Goal: Transaction & Acquisition: Obtain resource

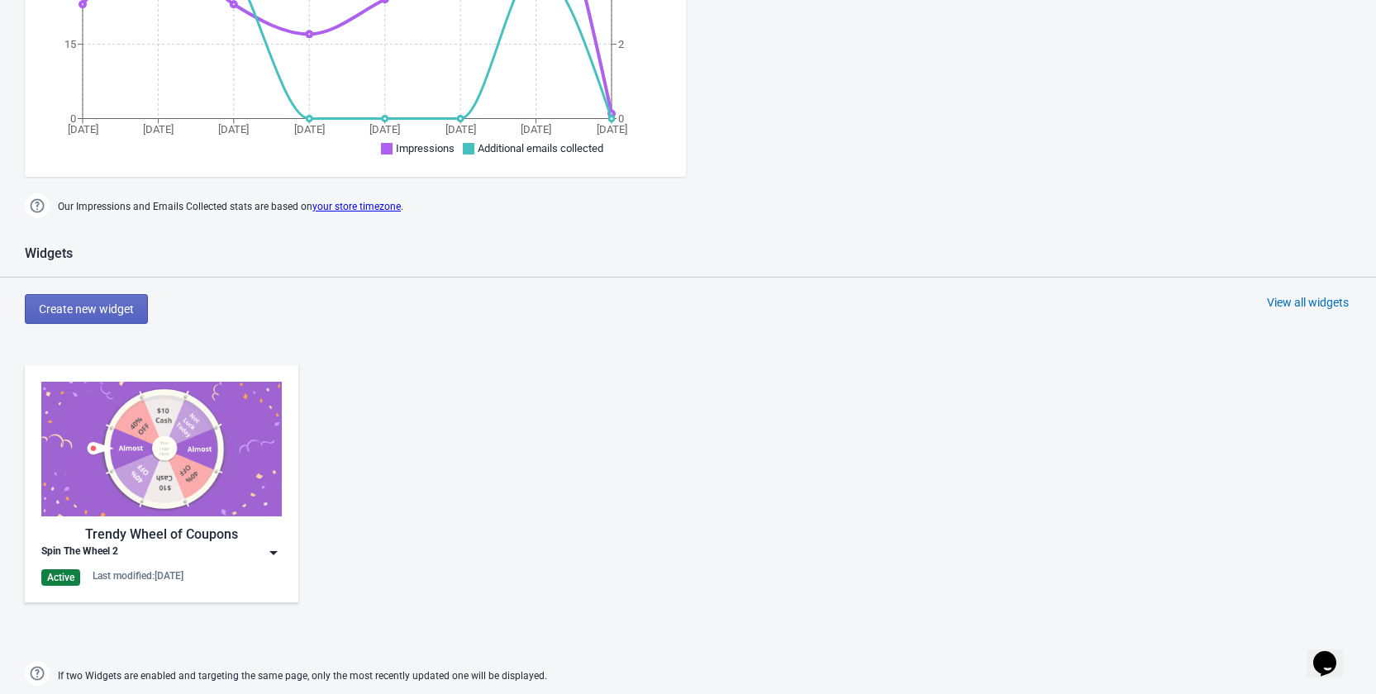
scroll to position [727, 0]
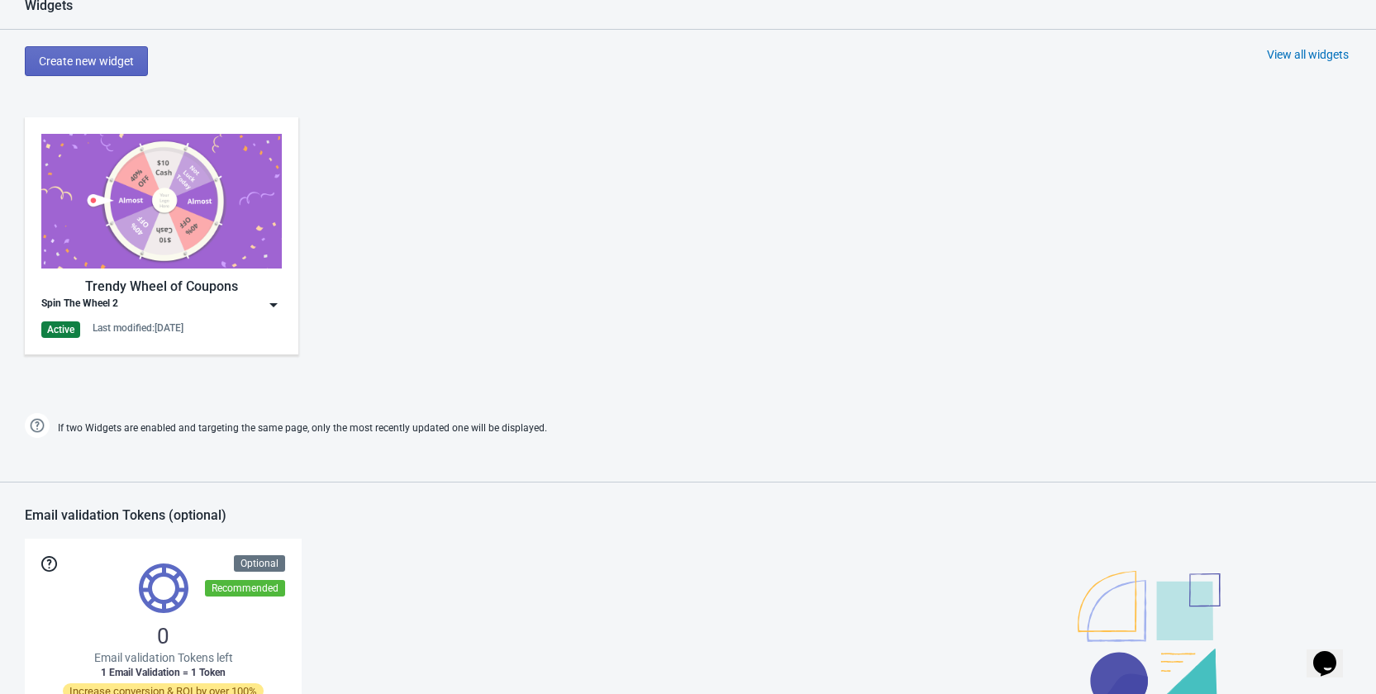
click at [280, 298] on img at bounding box center [273, 305] width 17 height 17
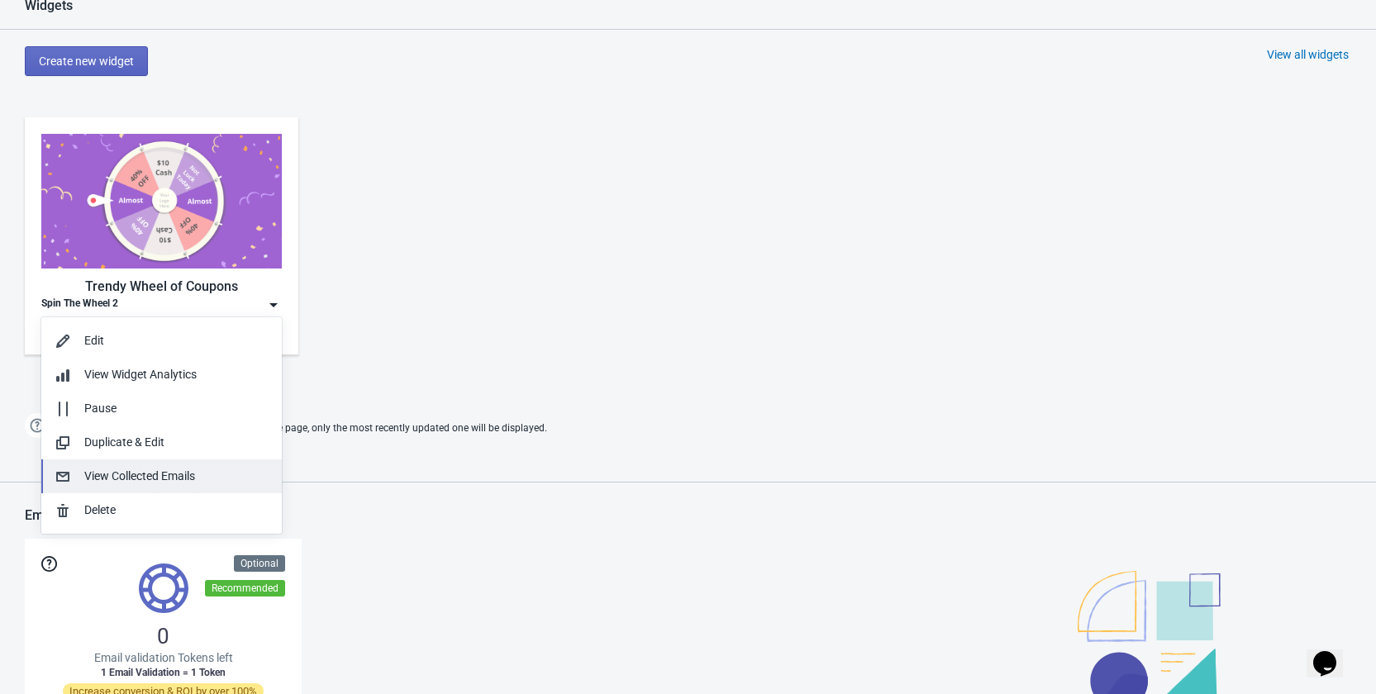
click at [178, 481] on div "View Collected Emails" at bounding box center [176, 476] width 184 height 17
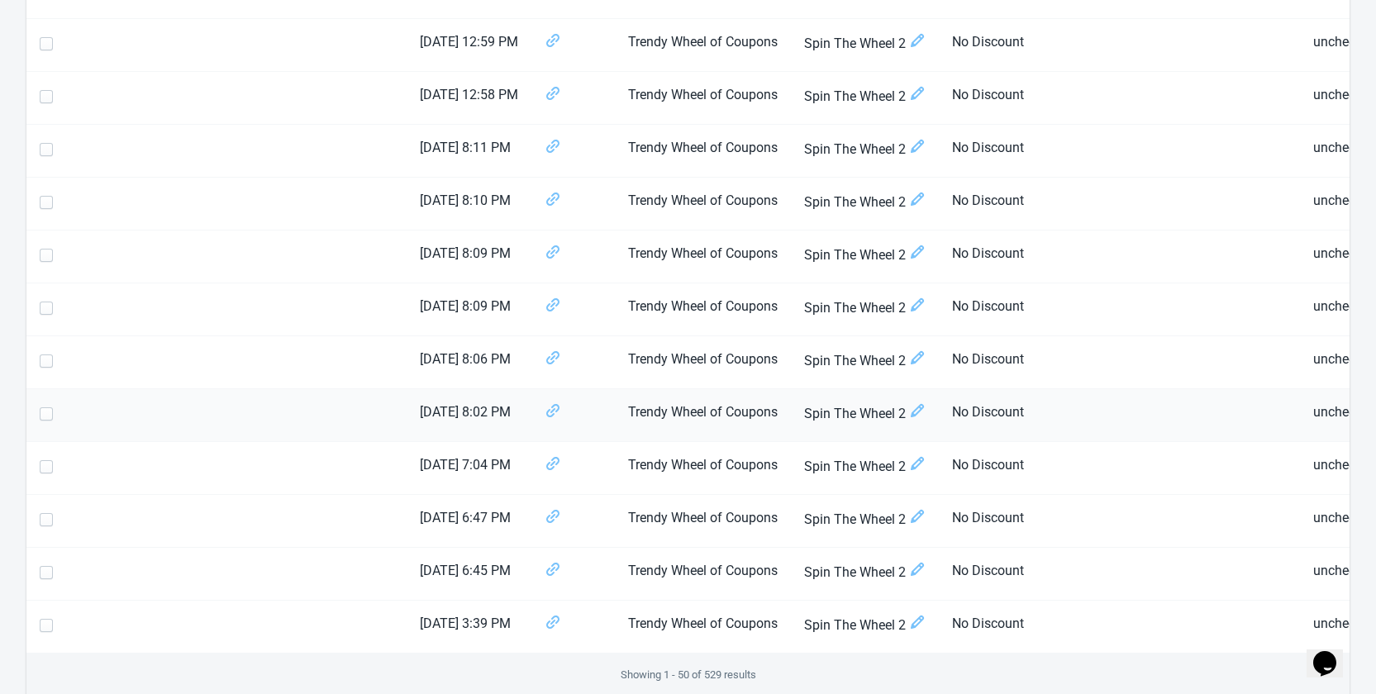
scroll to position [2444, 0]
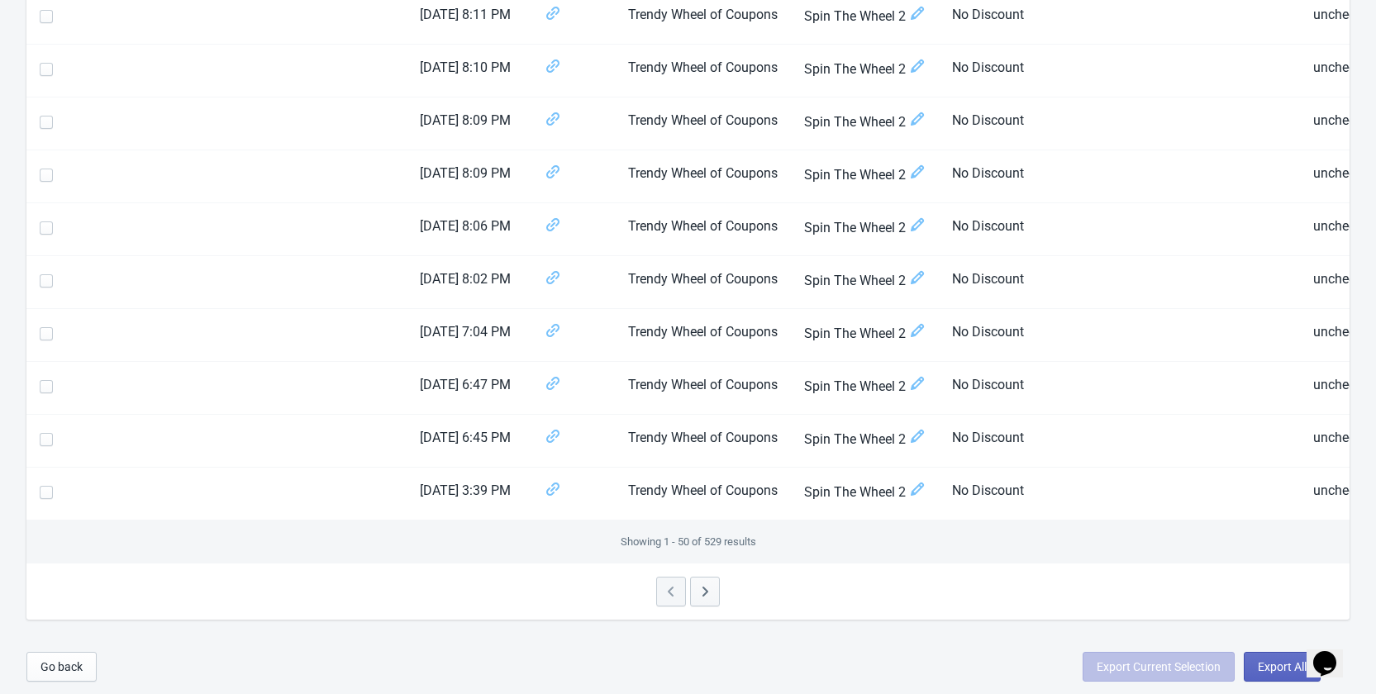
click at [702, 602] on span "button" at bounding box center [705, 593] width 17 height 19
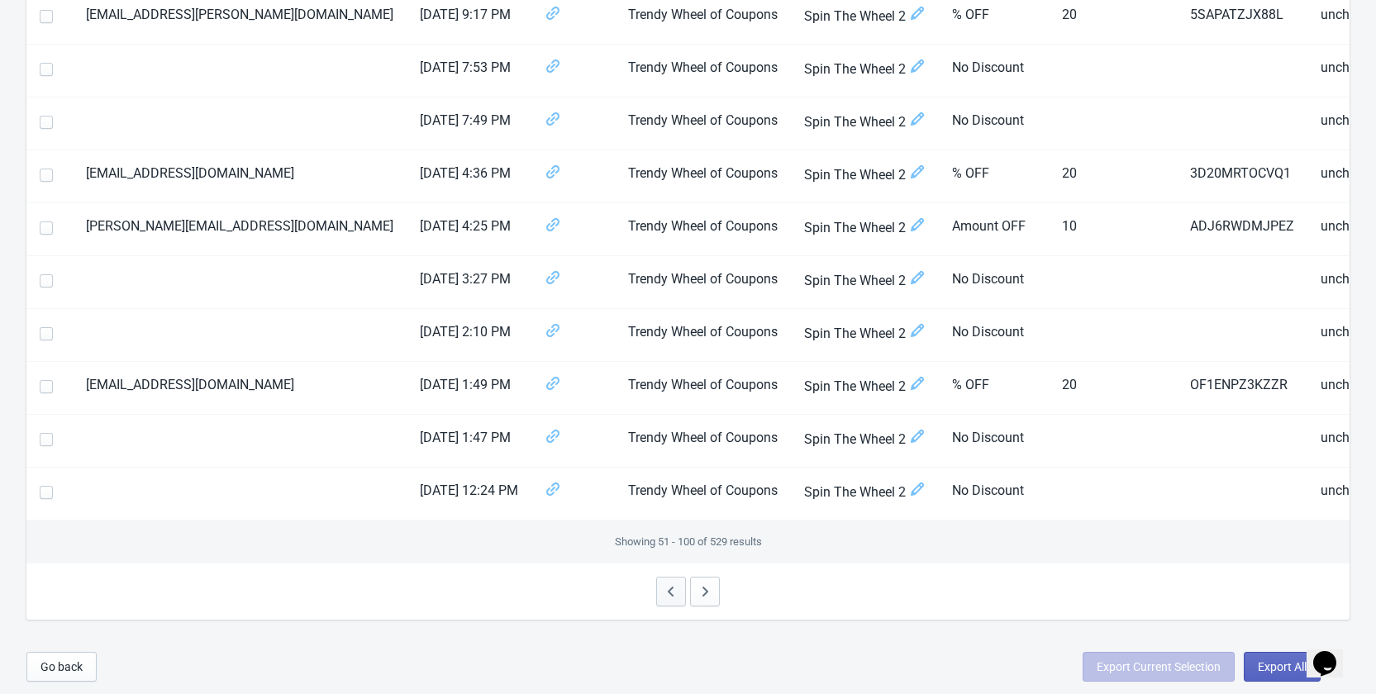
click at [668, 589] on icon "button" at bounding box center [671, 592] width 17 height 17
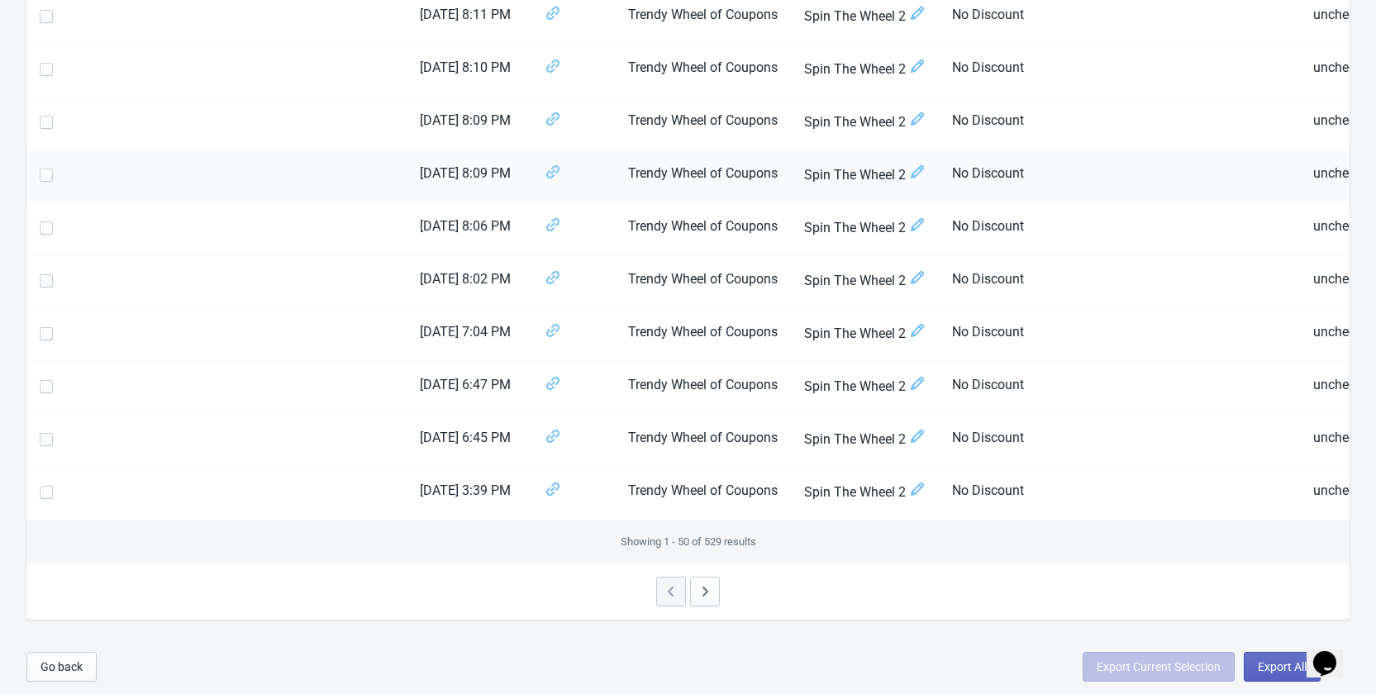
scroll to position [2031, 0]
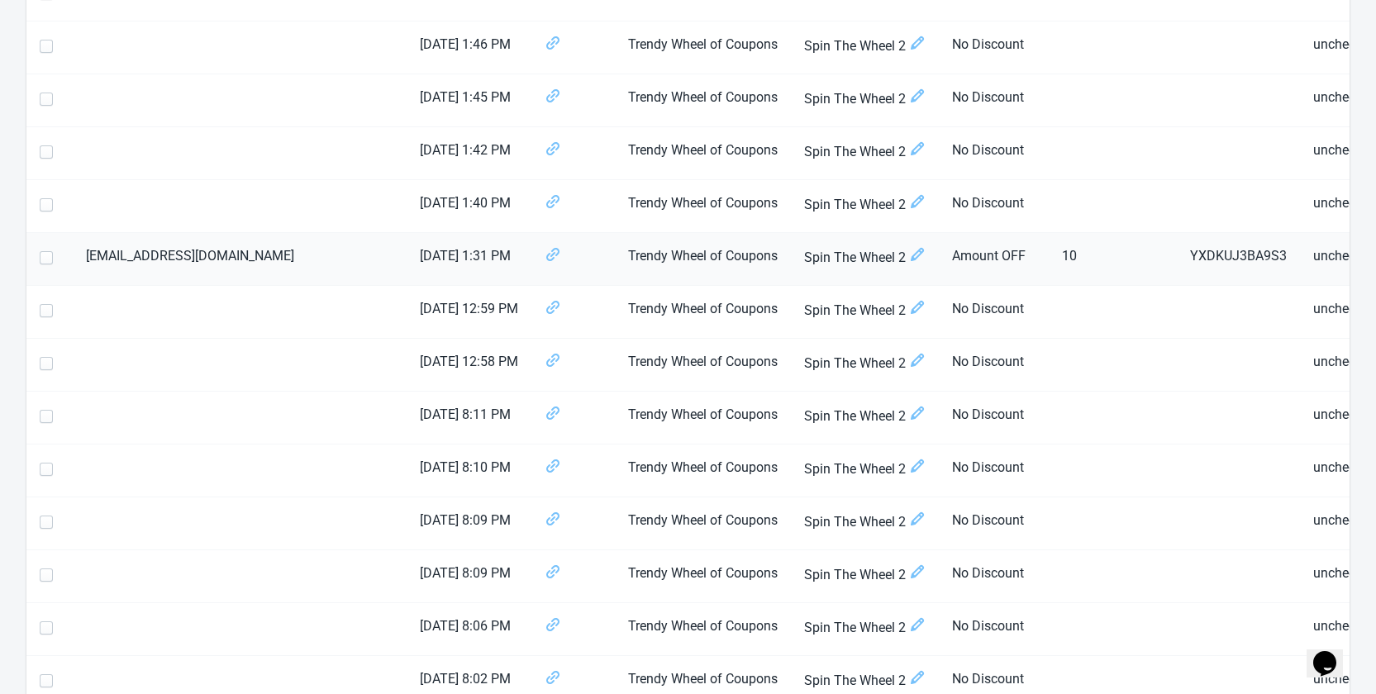
click at [38, 261] on th at bounding box center [49, 259] width 46 height 53
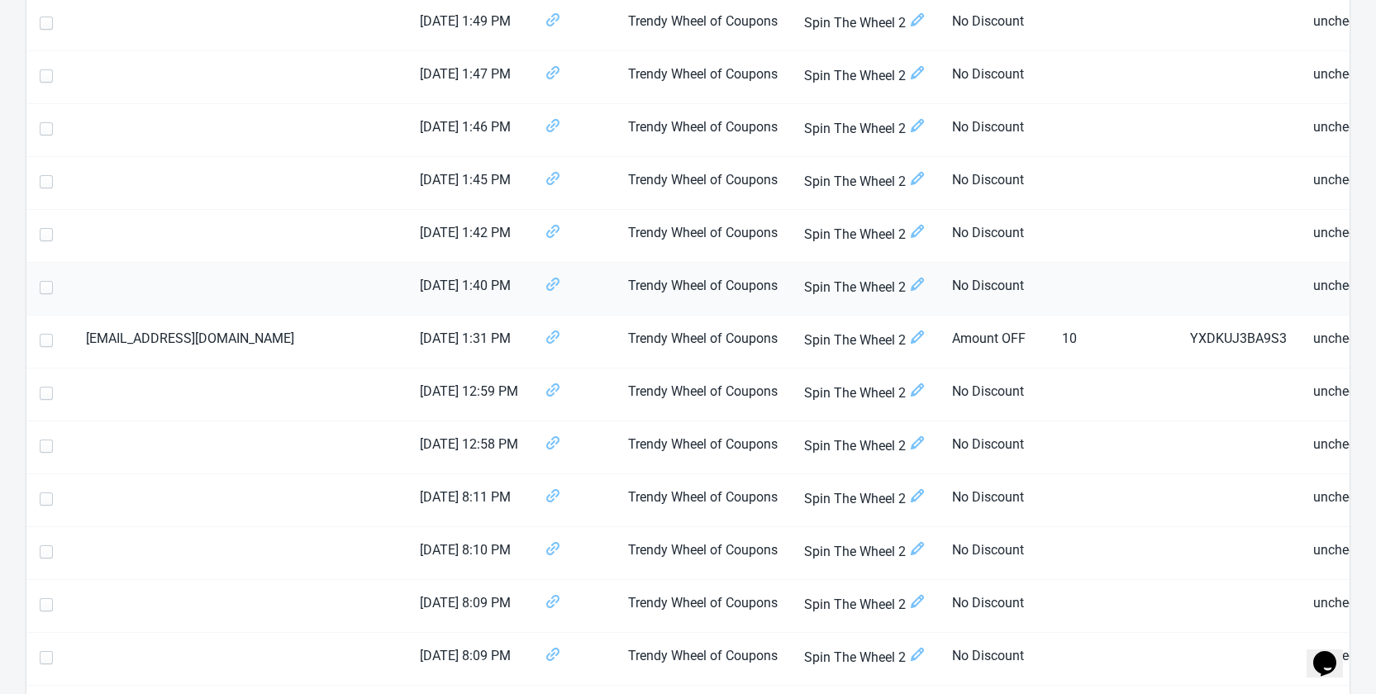
scroll to position [1783, 0]
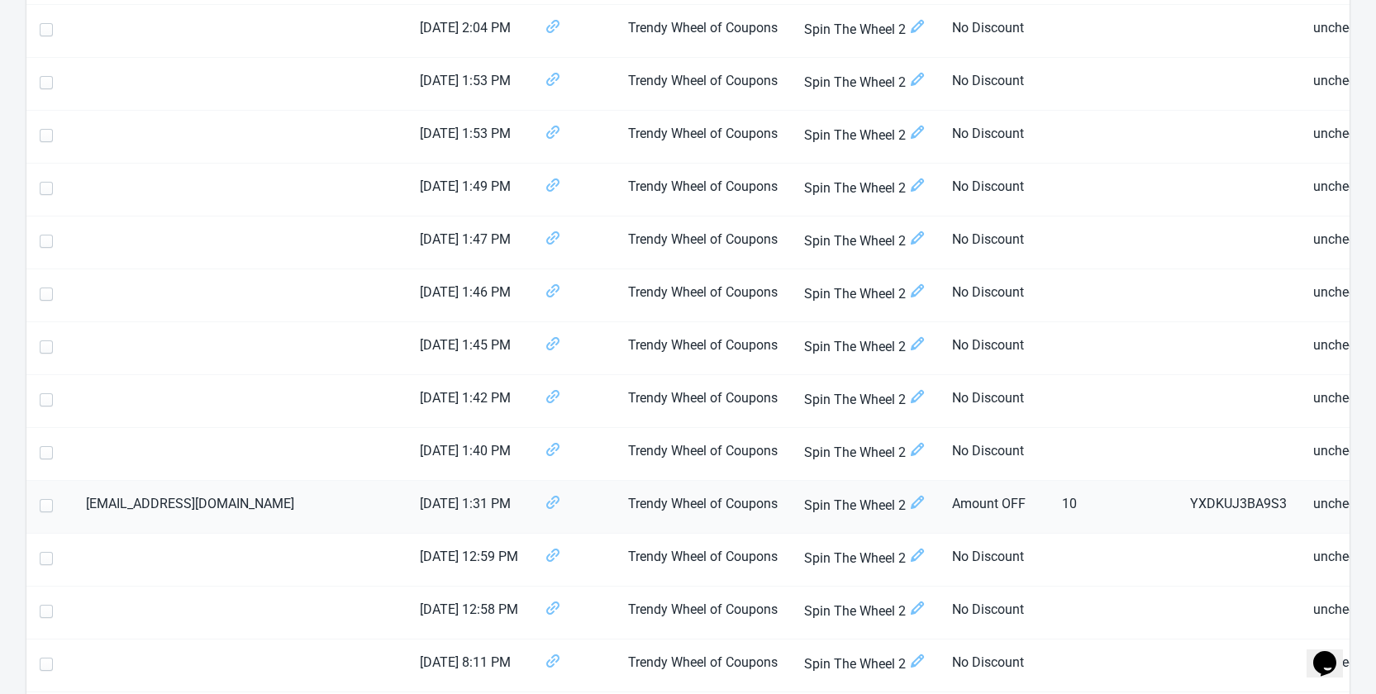
click at [41, 507] on span at bounding box center [46, 505] width 13 height 13
click at [41, 507] on input "checkbox" at bounding box center [40, 514] width 1 height 30
checkbox input "true"
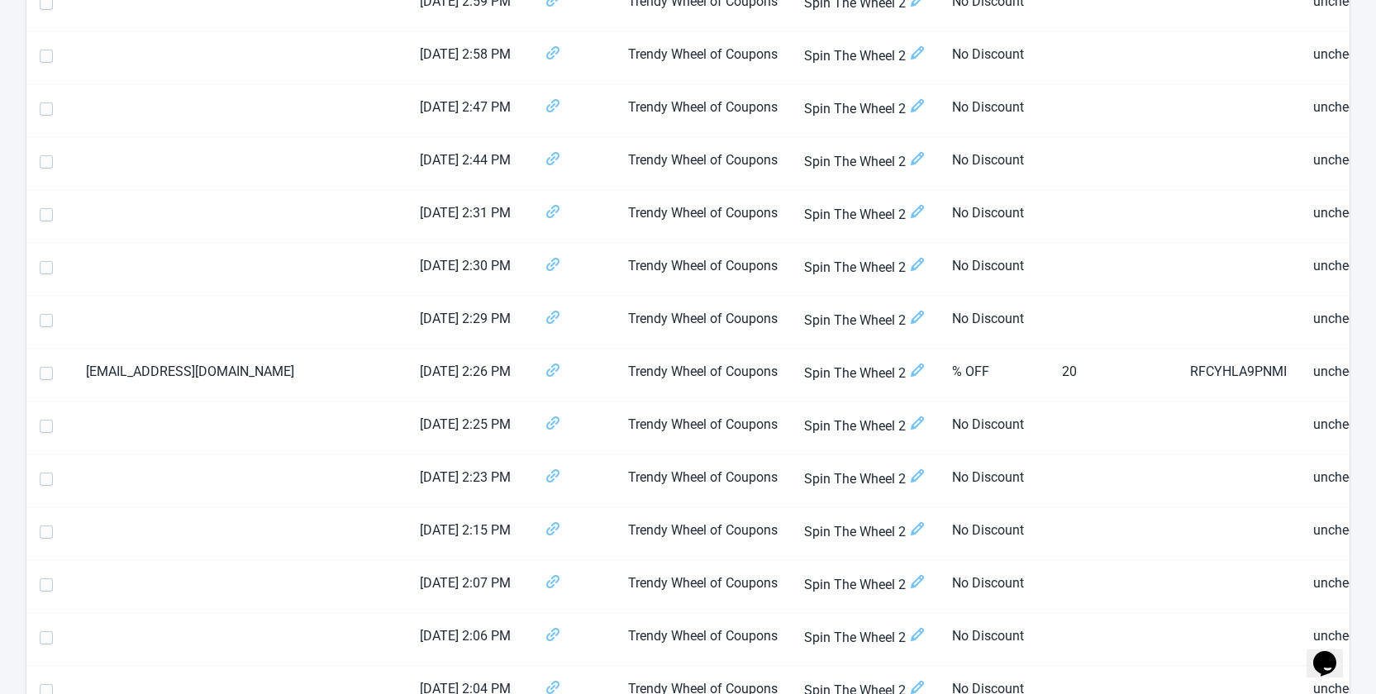
scroll to position [1039, 0]
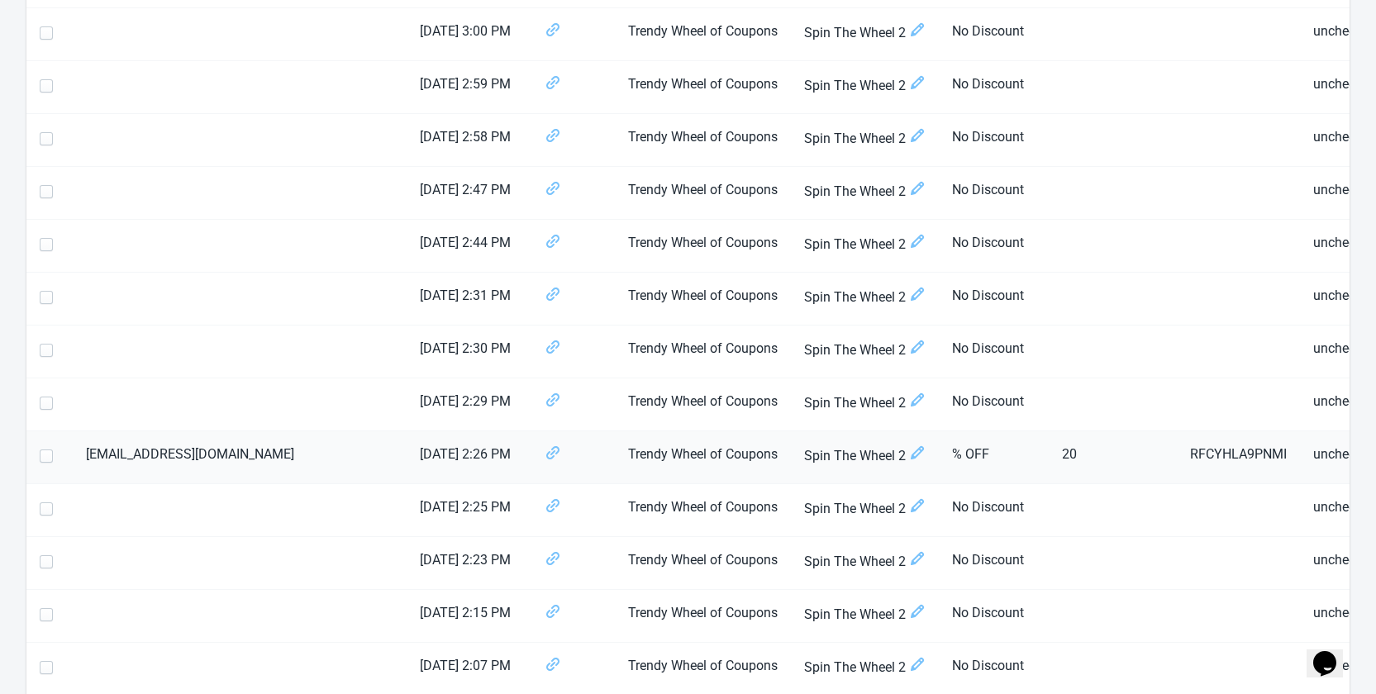
click at [45, 452] on span at bounding box center [46, 456] width 13 height 13
click at [41, 452] on input "checkbox" at bounding box center [40, 465] width 1 height 30
checkbox input "true"
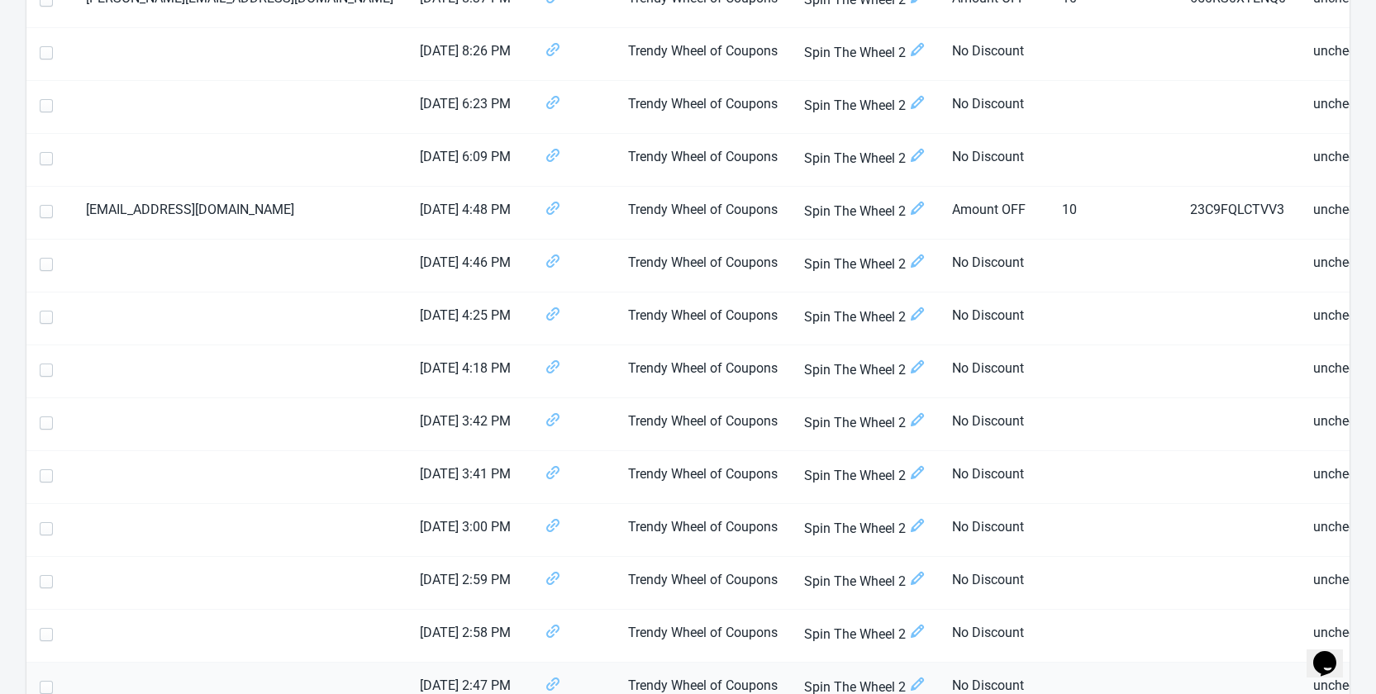
scroll to position [460, 0]
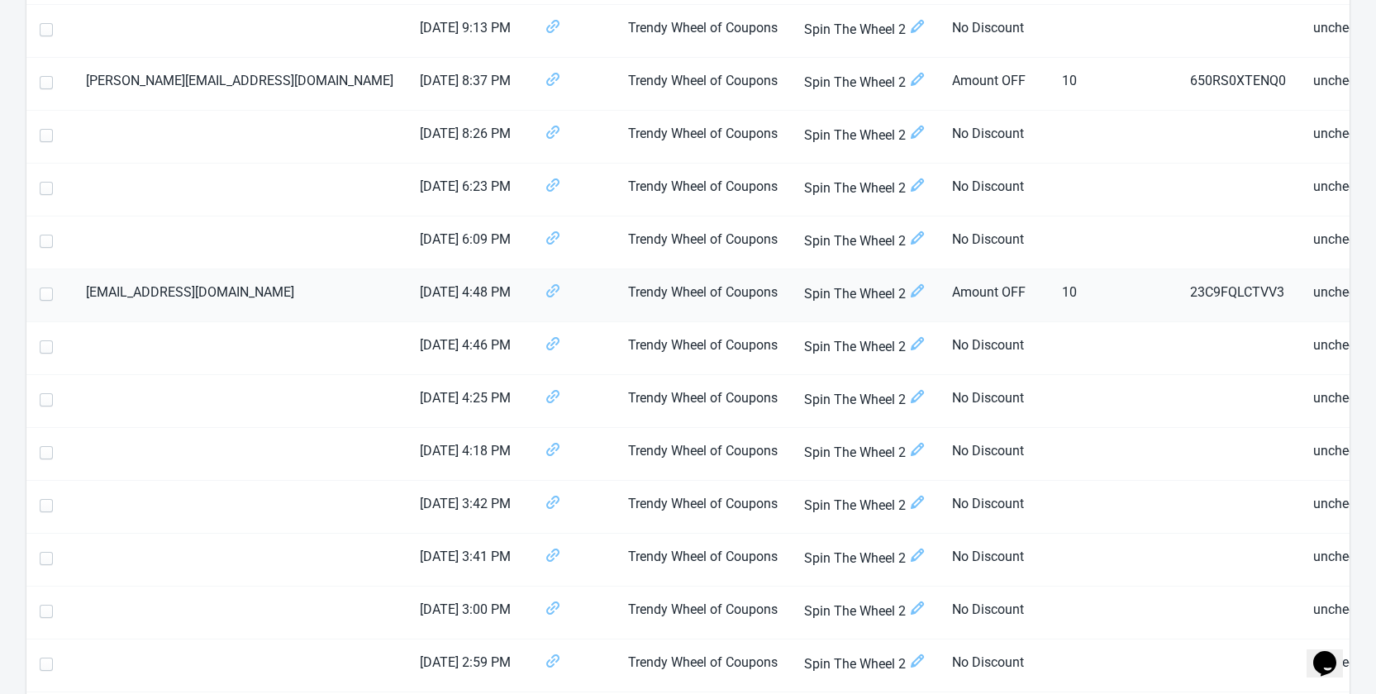
click at [44, 297] on span at bounding box center [46, 294] width 13 height 13
click at [41, 297] on input "checkbox" at bounding box center [40, 303] width 1 height 30
checkbox input "true"
click at [45, 82] on span at bounding box center [46, 82] width 13 height 13
click at [41, 82] on input "checkbox" at bounding box center [40, 91] width 1 height 30
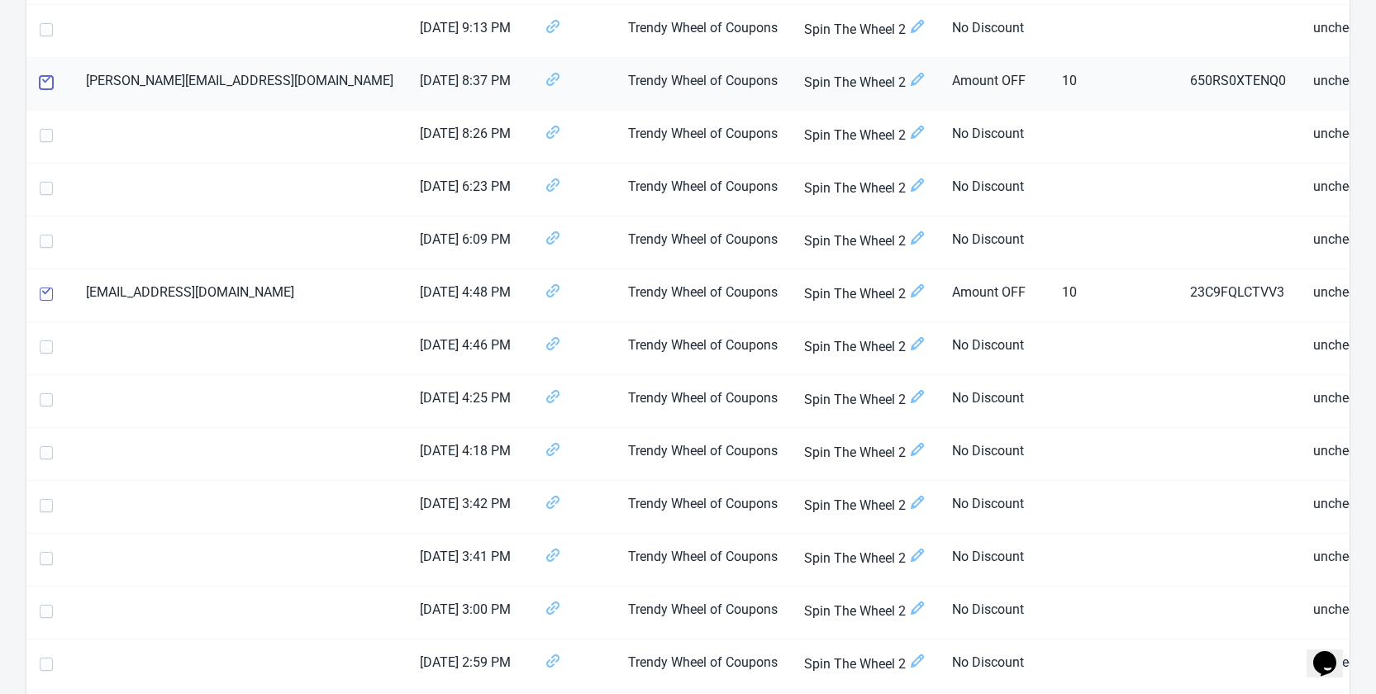
checkbox input "true"
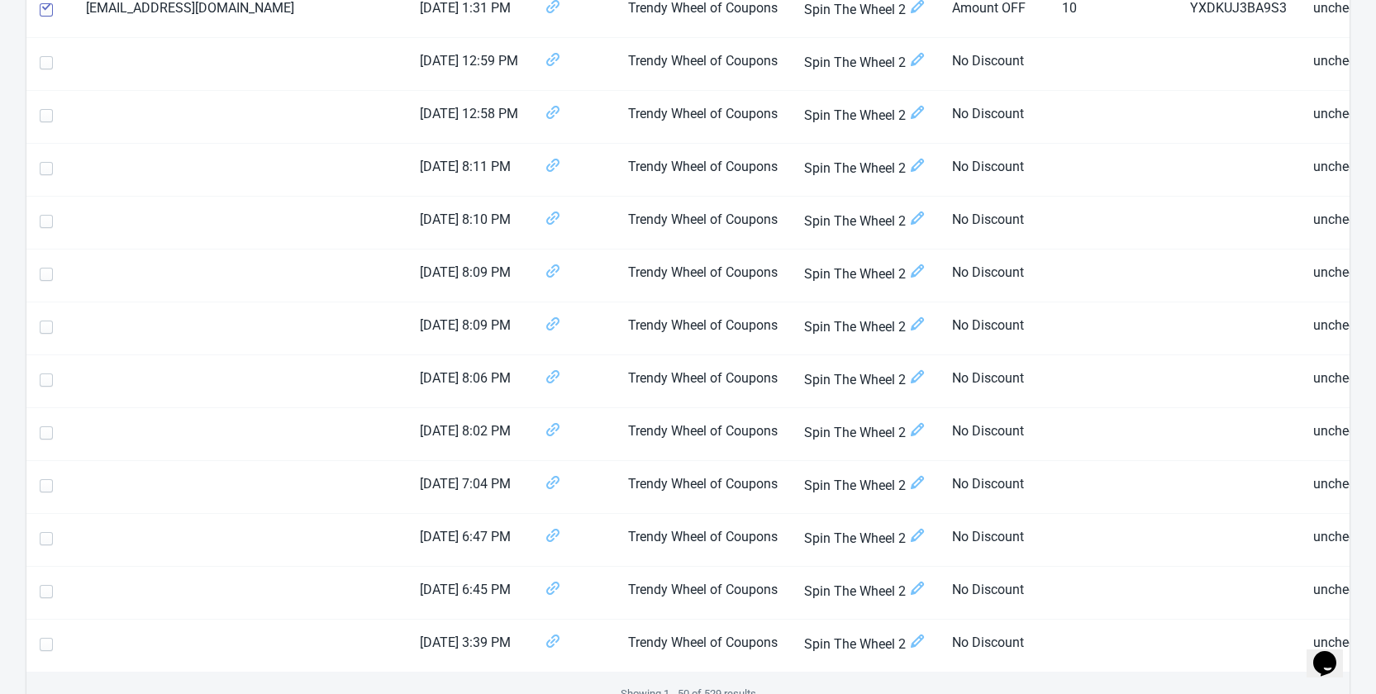
scroll to position [2444, 0]
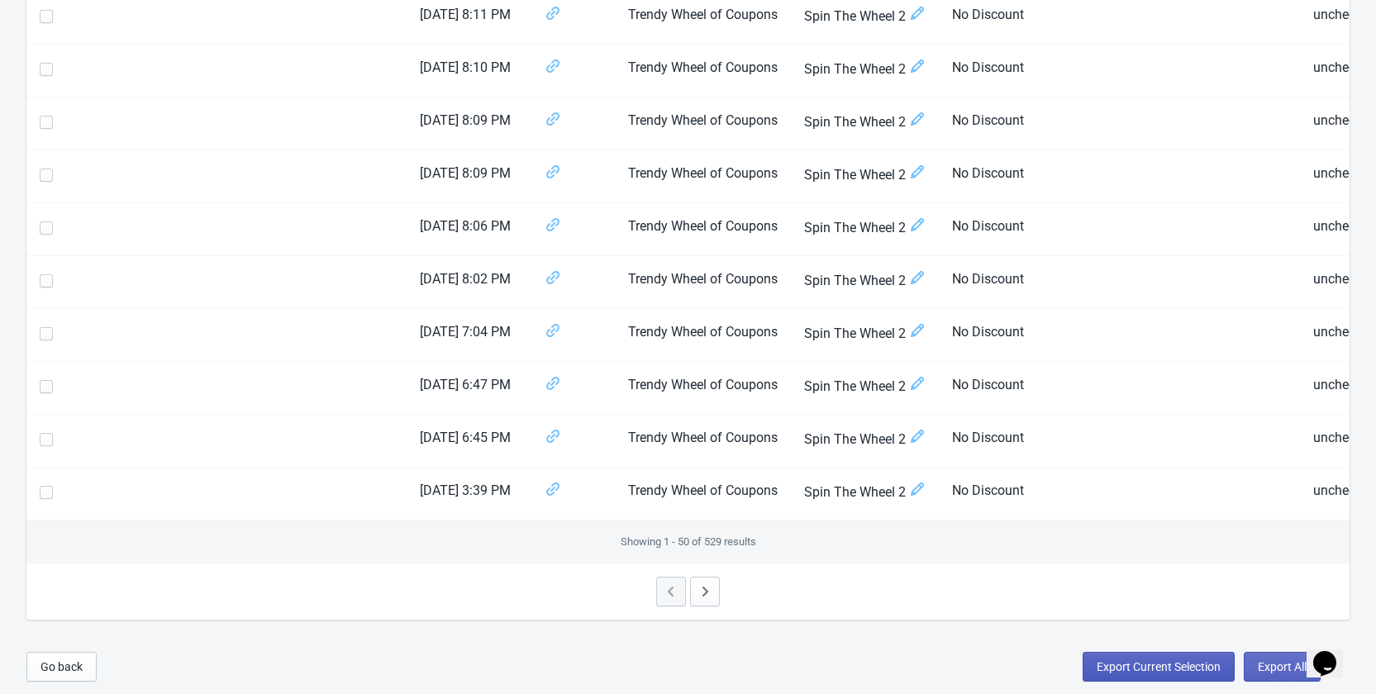
click at [1200, 670] on span "Export Current Selection" at bounding box center [1159, 667] width 124 height 13
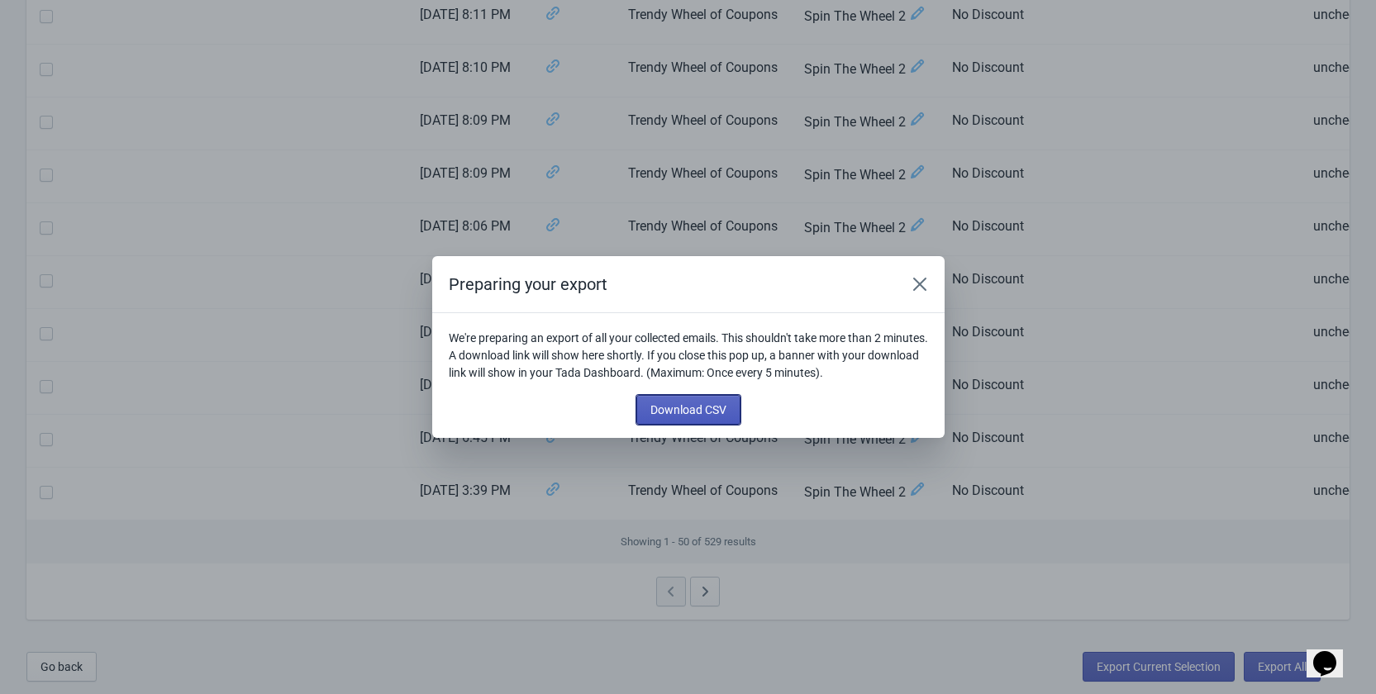
click at [684, 413] on span "Download CSV" at bounding box center [689, 409] width 76 height 13
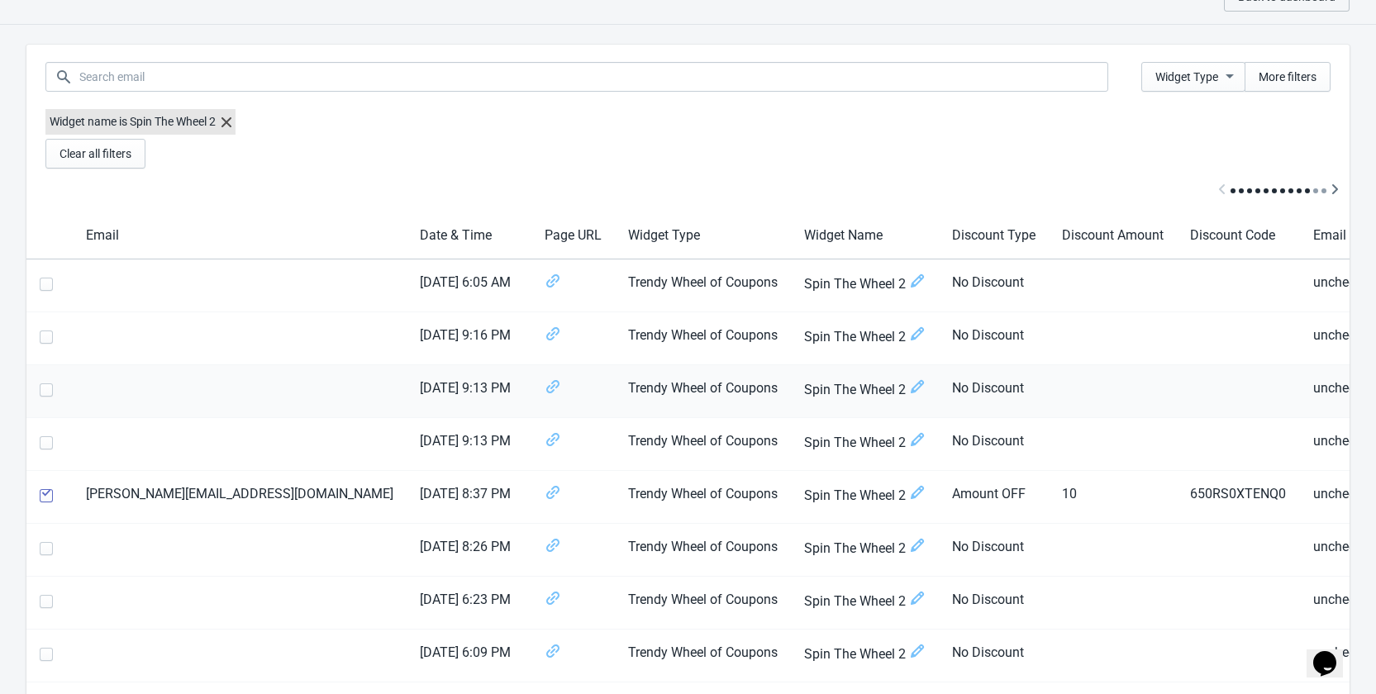
scroll to position [0, 0]
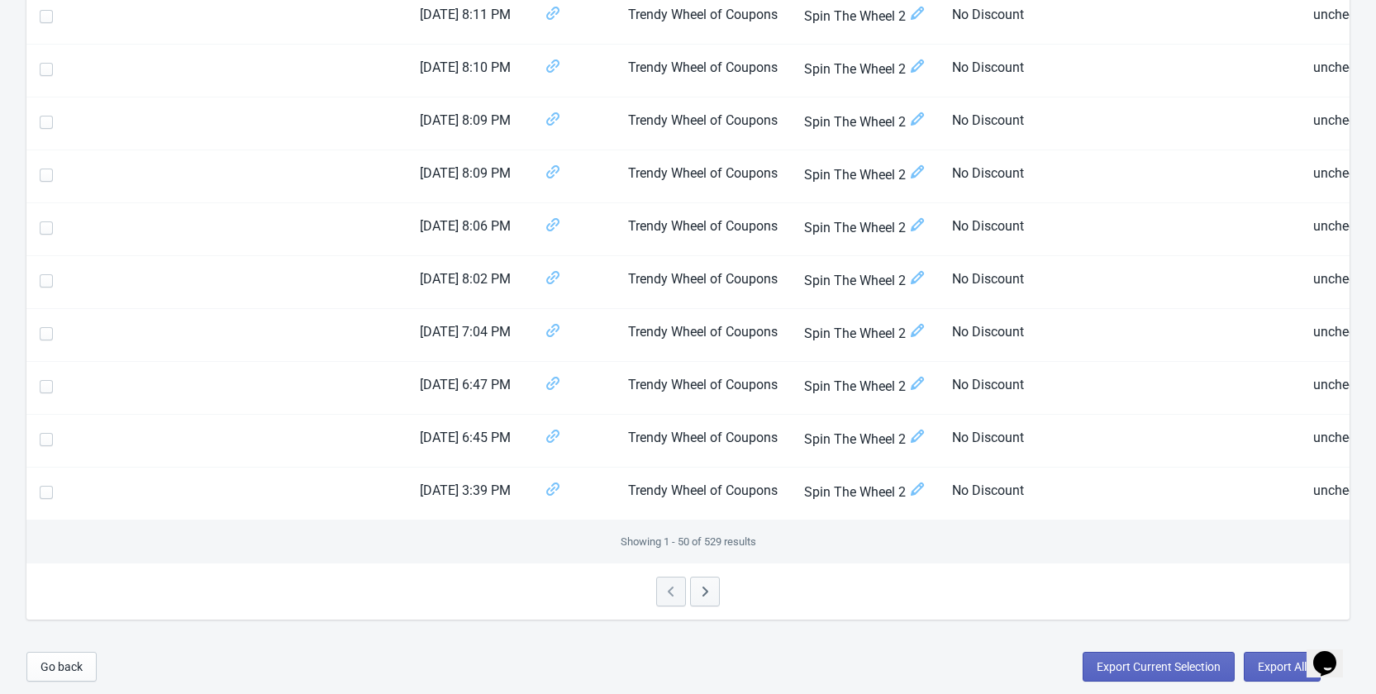
click at [706, 596] on icon "button" at bounding box center [705, 592] width 17 height 17
